Goal: Check status: Check status

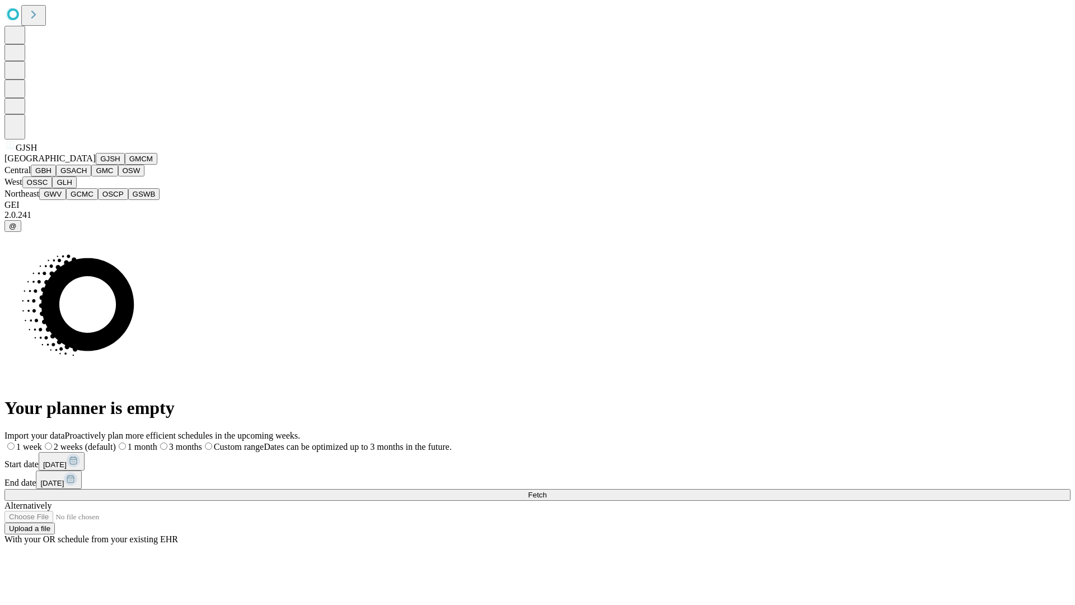
click at [96, 165] on button "GJSH" at bounding box center [110, 159] width 29 height 12
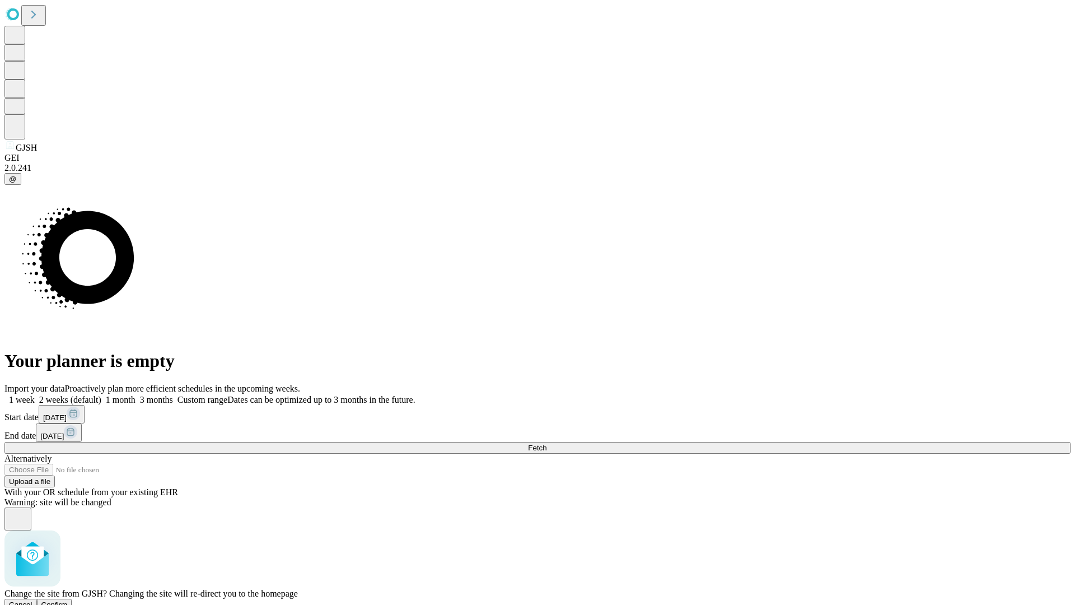
click at [68, 600] on span "Confirm" at bounding box center [54, 604] width 26 height 8
click at [35, 395] on label "1 week" at bounding box center [19, 400] width 30 height 10
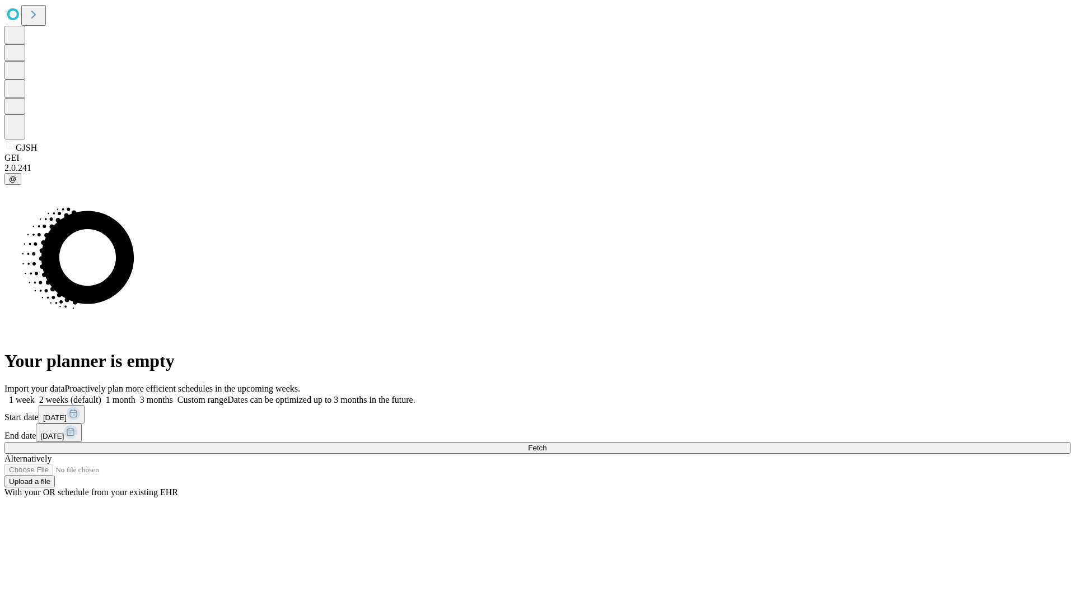
click at [546, 443] on span "Fetch" at bounding box center [537, 447] width 18 height 8
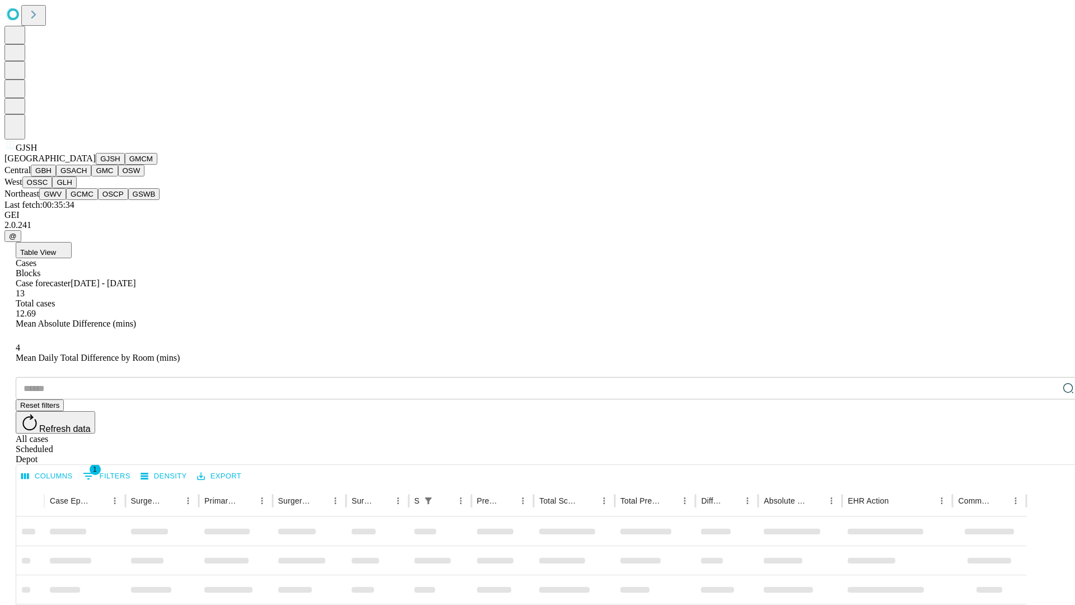
click at [125, 165] on button "GMCM" at bounding box center [141, 159] width 32 height 12
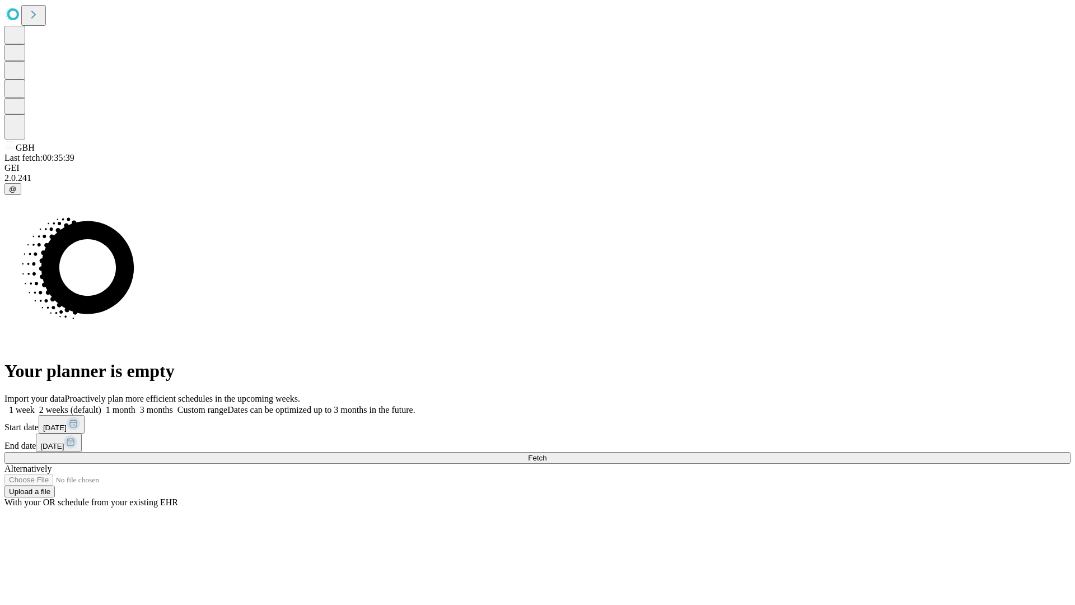
click at [35, 405] on label "1 week" at bounding box center [19, 410] width 30 height 10
click at [546, 454] on span "Fetch" at bounding box center [537, 458] width 18 height 8
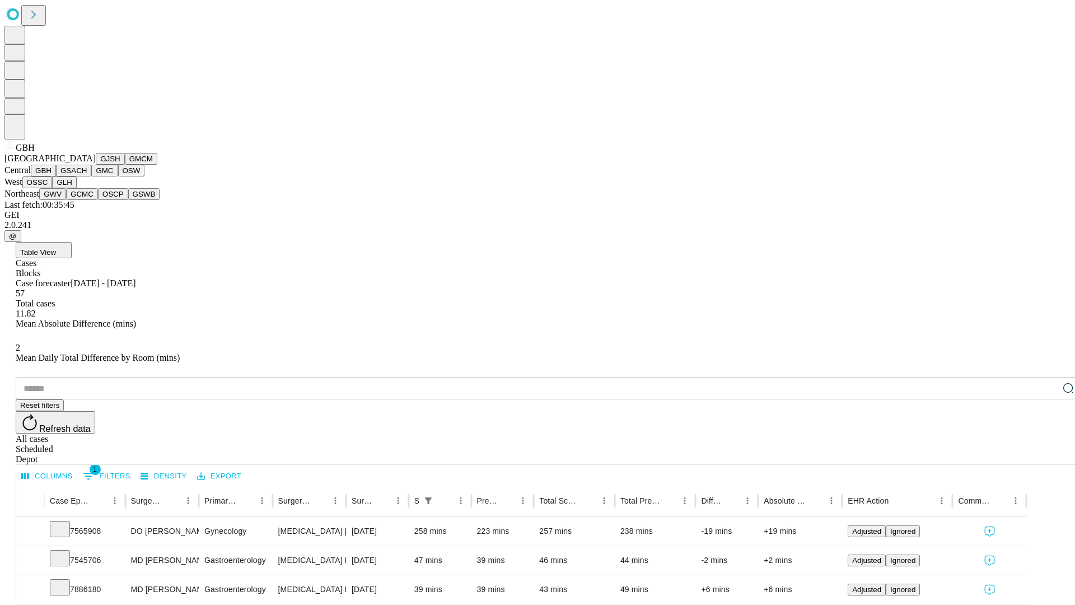
click at [87, 176] on button "GSACH" at bounding box center [73, 171] width 35 height 12
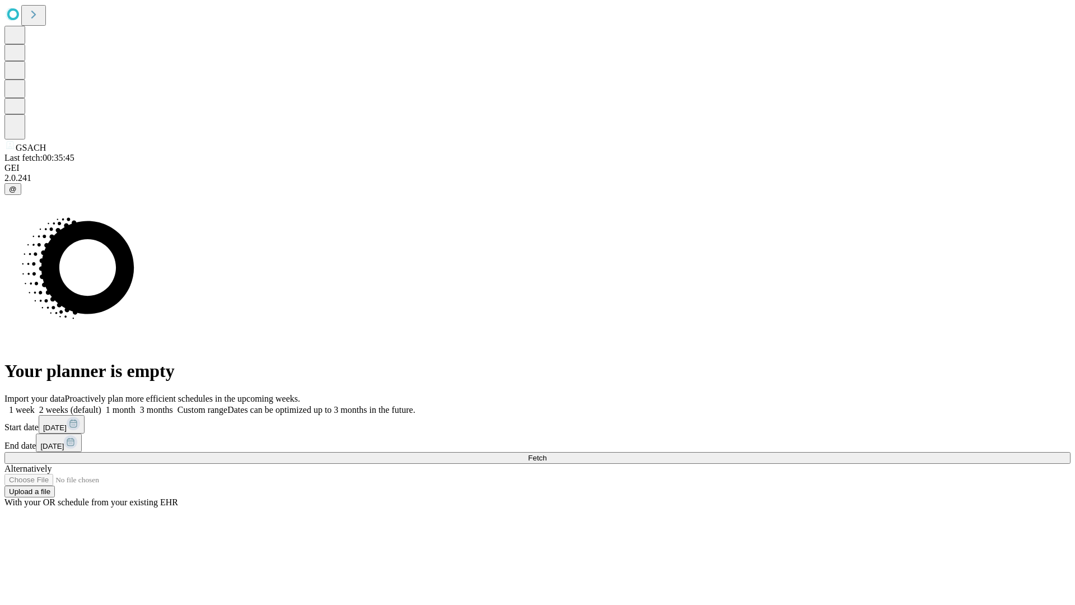
click at [35, 405] on label "1 week" at bounding box center [19, 410] width 30 height 10
click at [546, 454] on span "Fetch" at bounding box center [537, 458] width 18 height 8
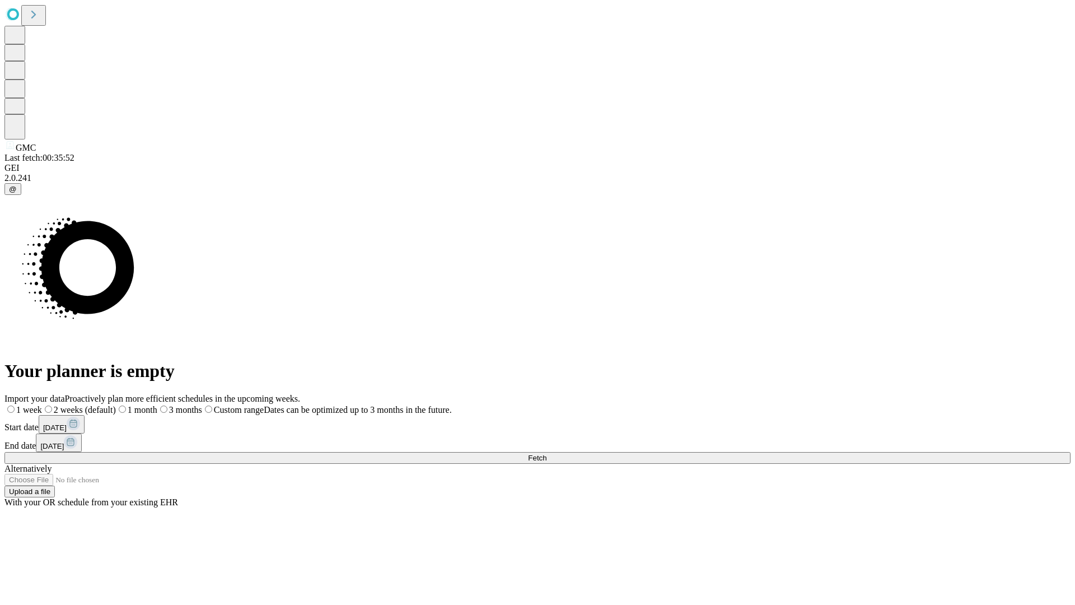
click at [42, 405] on label "1 week" at bounding box center [23, 410] width 38 height 10
click at [546, 454] on span "Fetch" at bounding box center [537, 458] width 18 height 8
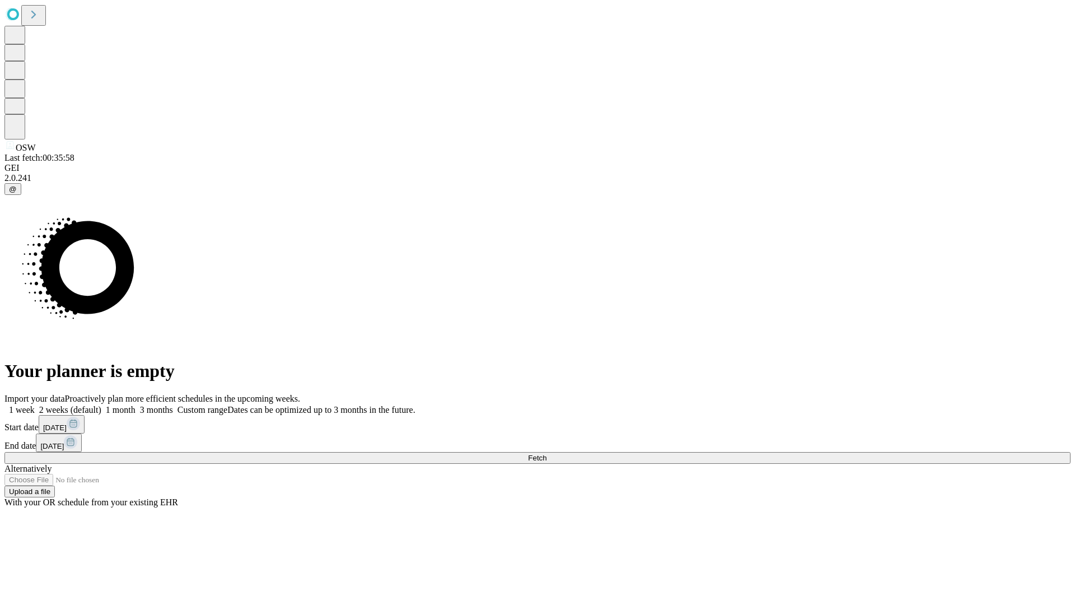
click at [35, 405] on label "1 week" at bounding box center [19, 410] width 30 height 10
click at [546, 454] on span "Fetch" at bounding box center [537, 458] width 18 height 8
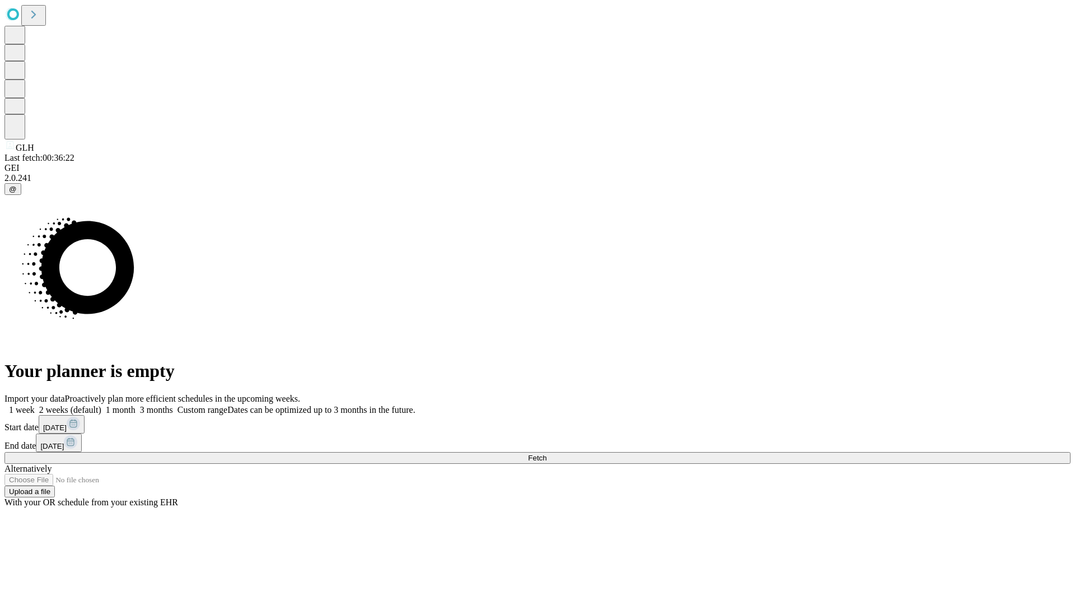
click at [35, 405] on label "1 week" at bounding box center [19, 410] width 30 height 10
click at [546, 454] on span "Fetch" at bounding box center [537, 458] width 18 height 8
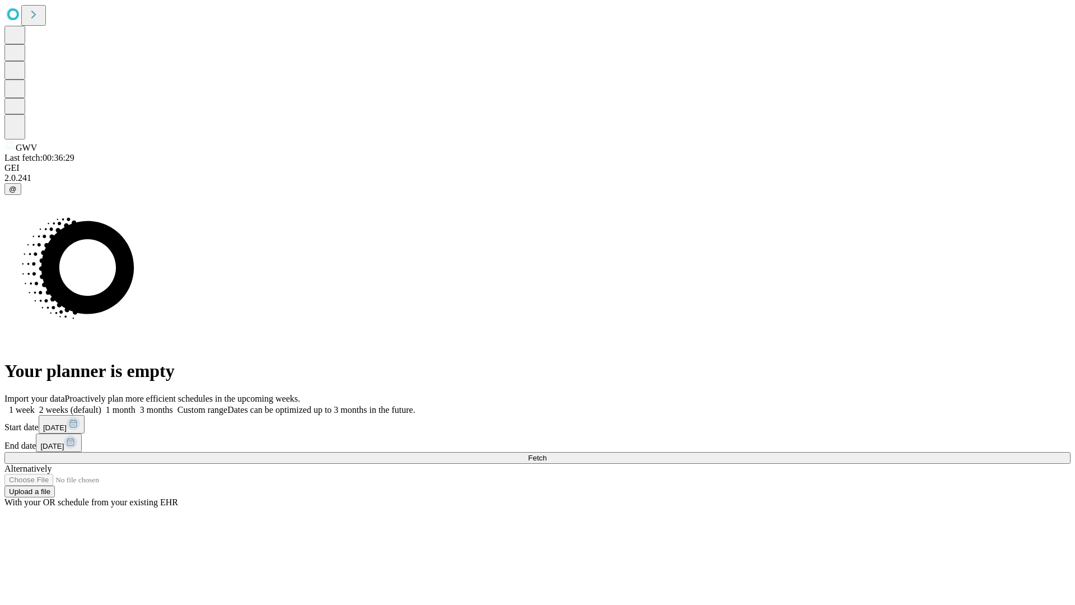
click at [35, 405] on label "1 week" at bounding box center [19, 410] width 30 height 10
click at [546, 454] on span "Fetch" at bounding box center [537, 458] width 18 height 8
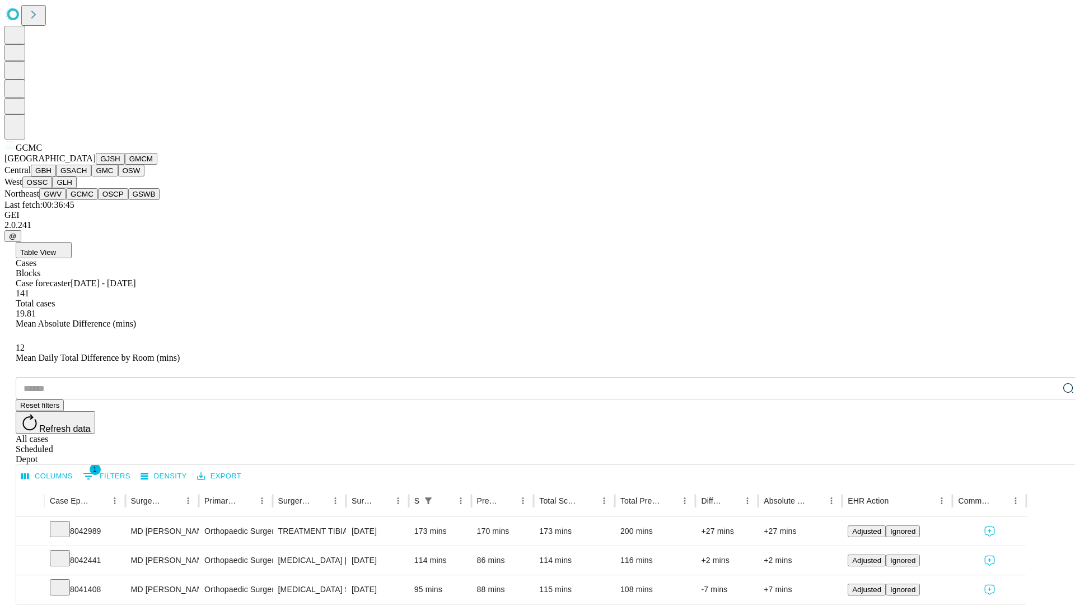
click at [98, 200] on button "OSCP" at bounding box center [113, 194] width 30 height 12
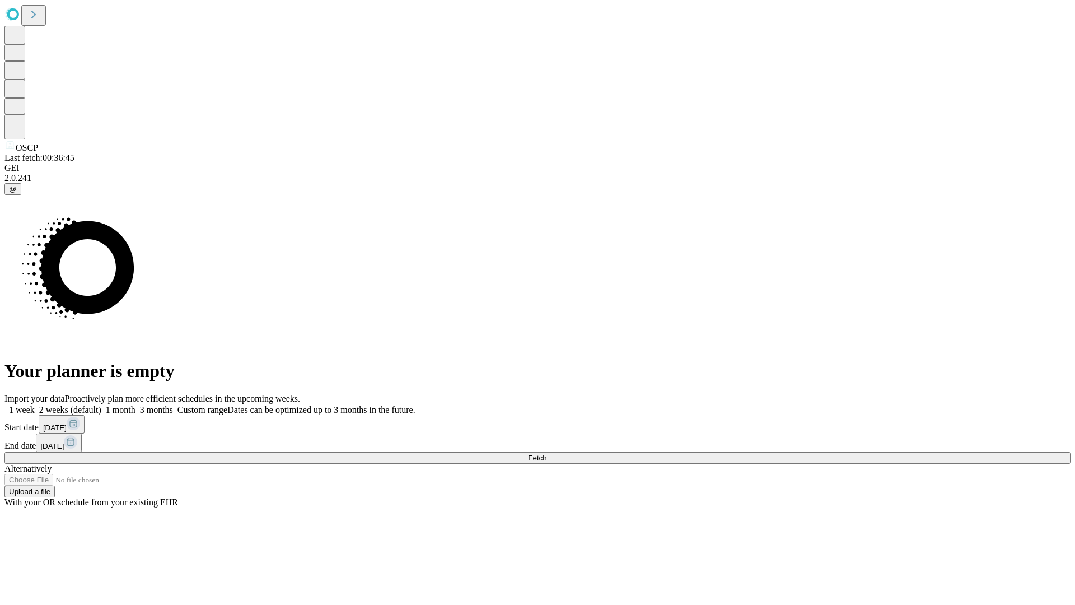
click at [35, 405] on label "1 week" at bounding box center [19, 410] width 30 height 10
click at [546, 454] on span "Fetch" at bounding box center [537, 458] width 18 height 8
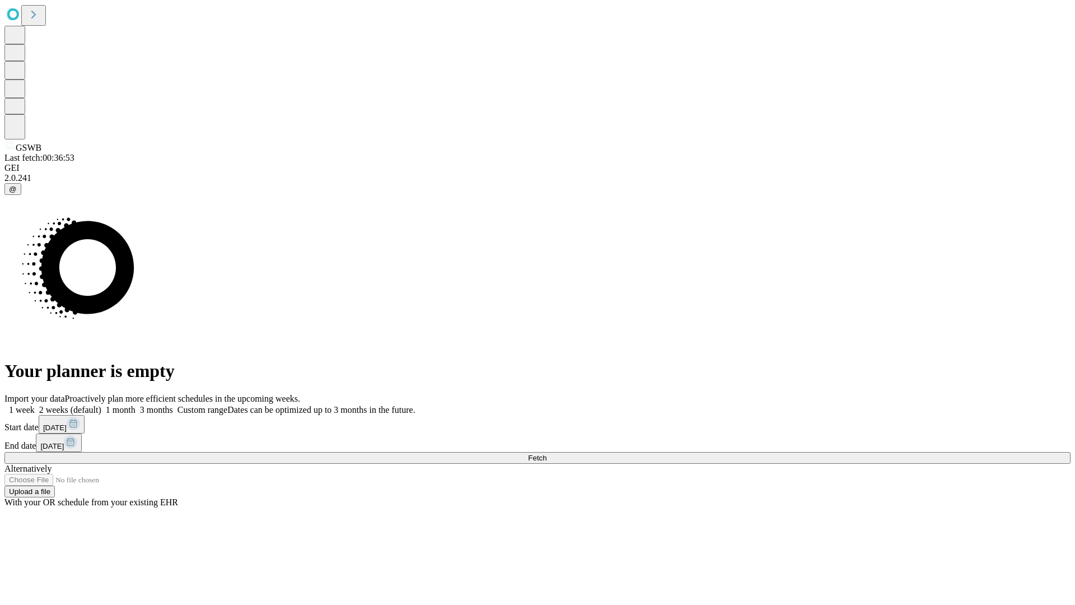
click at [546, 454] on span "Fetch" at bounding box center [537, 458] width 18 height 8
